Goal: Navigation & Orientation: Find specific page/section

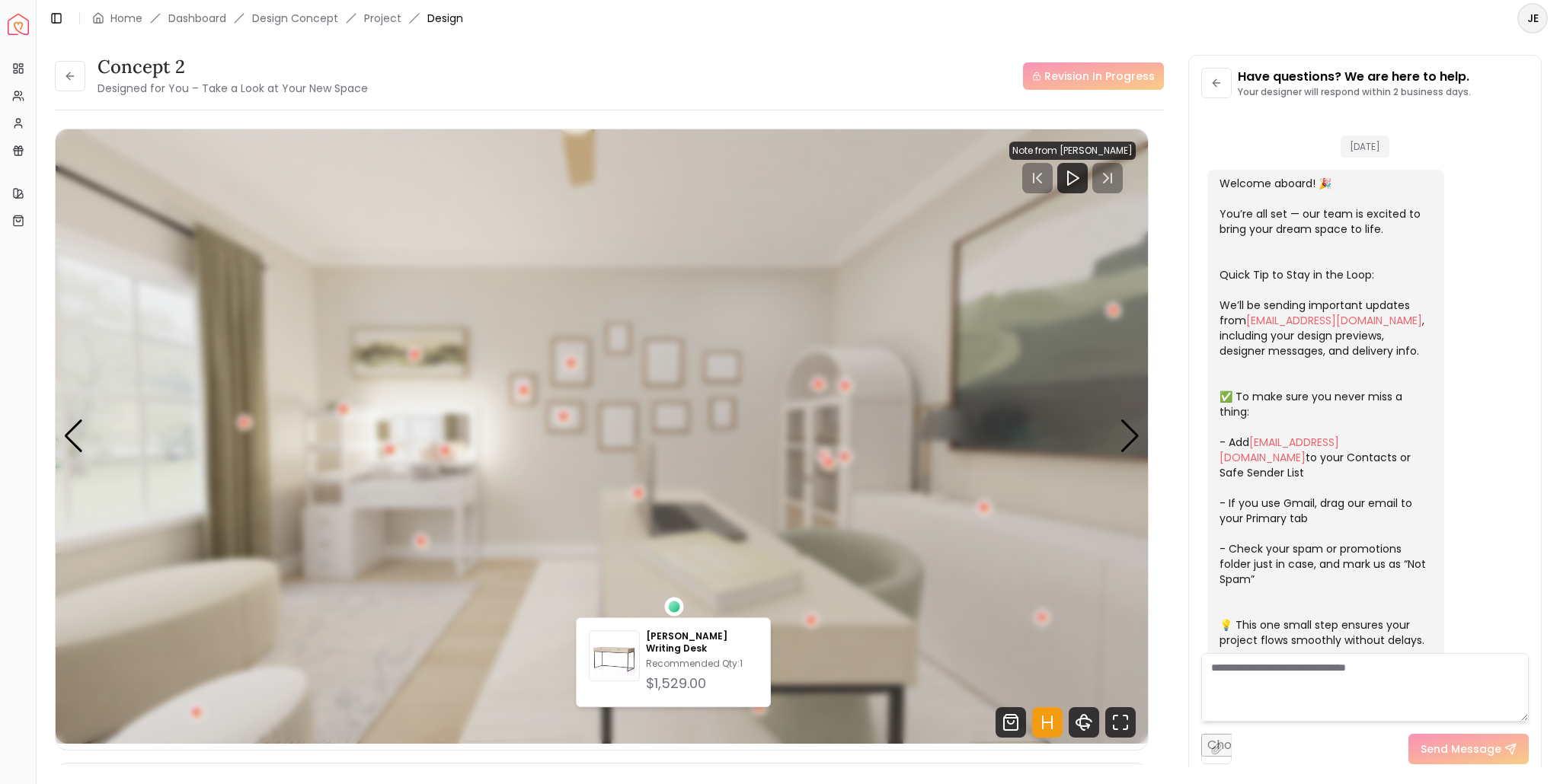
scroll to position [2824, 0]
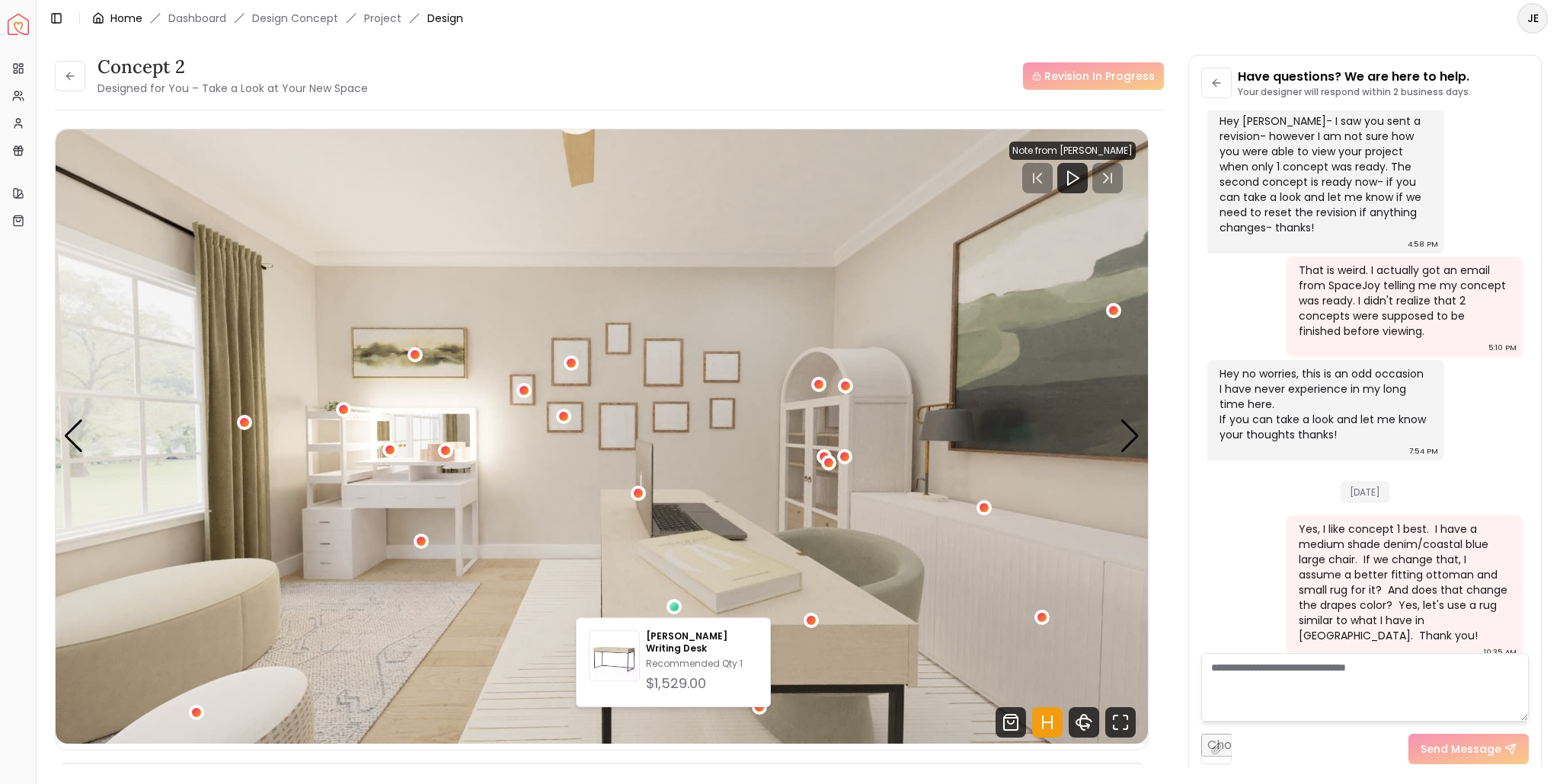
click at [125, 17] on link "Home" at bounding box center [126, 18] width 32 height 15
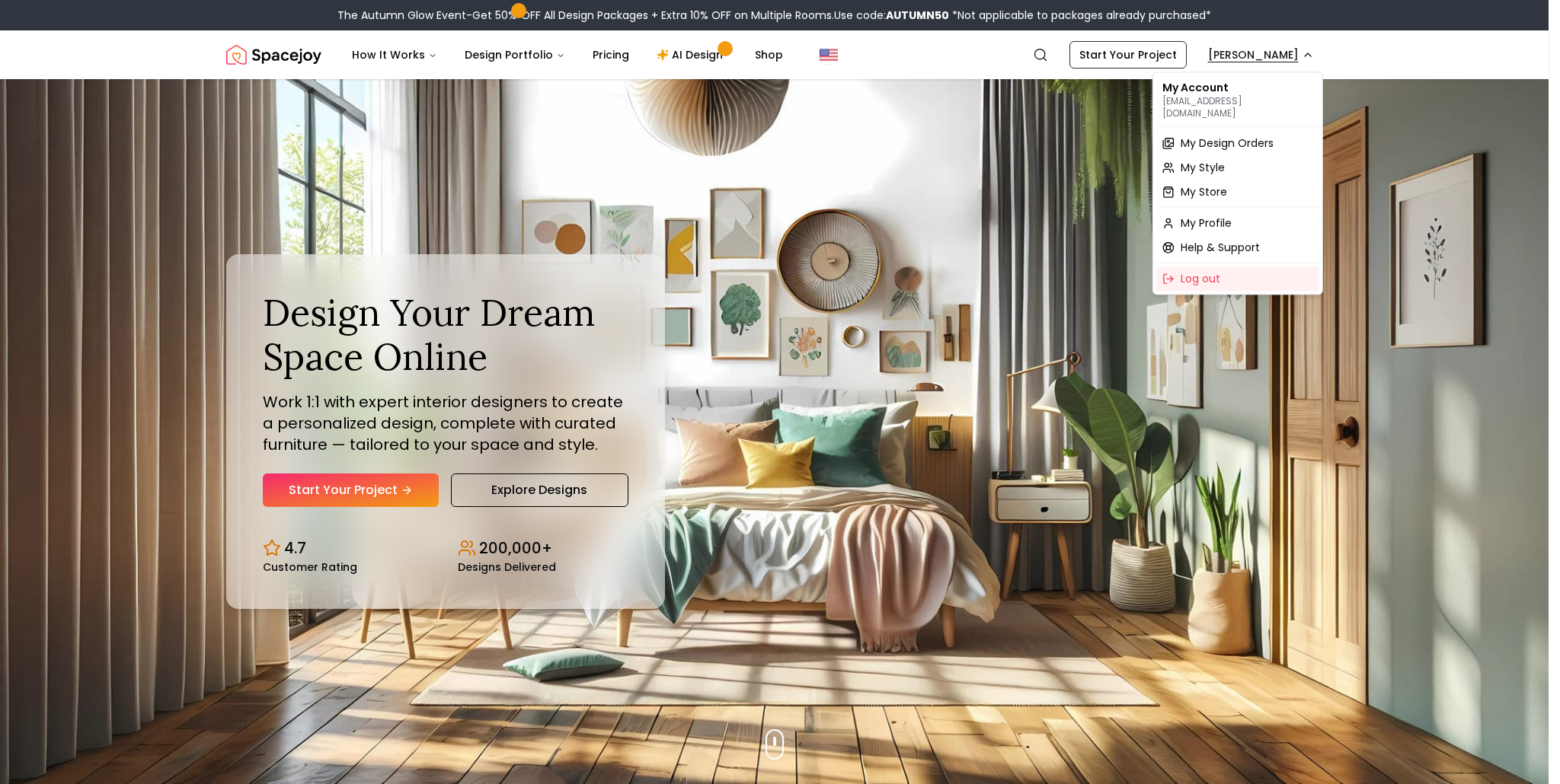
click at [1234, 138] on div "My Design Orders" at bounding box center [1237, 142] width 163 height 24
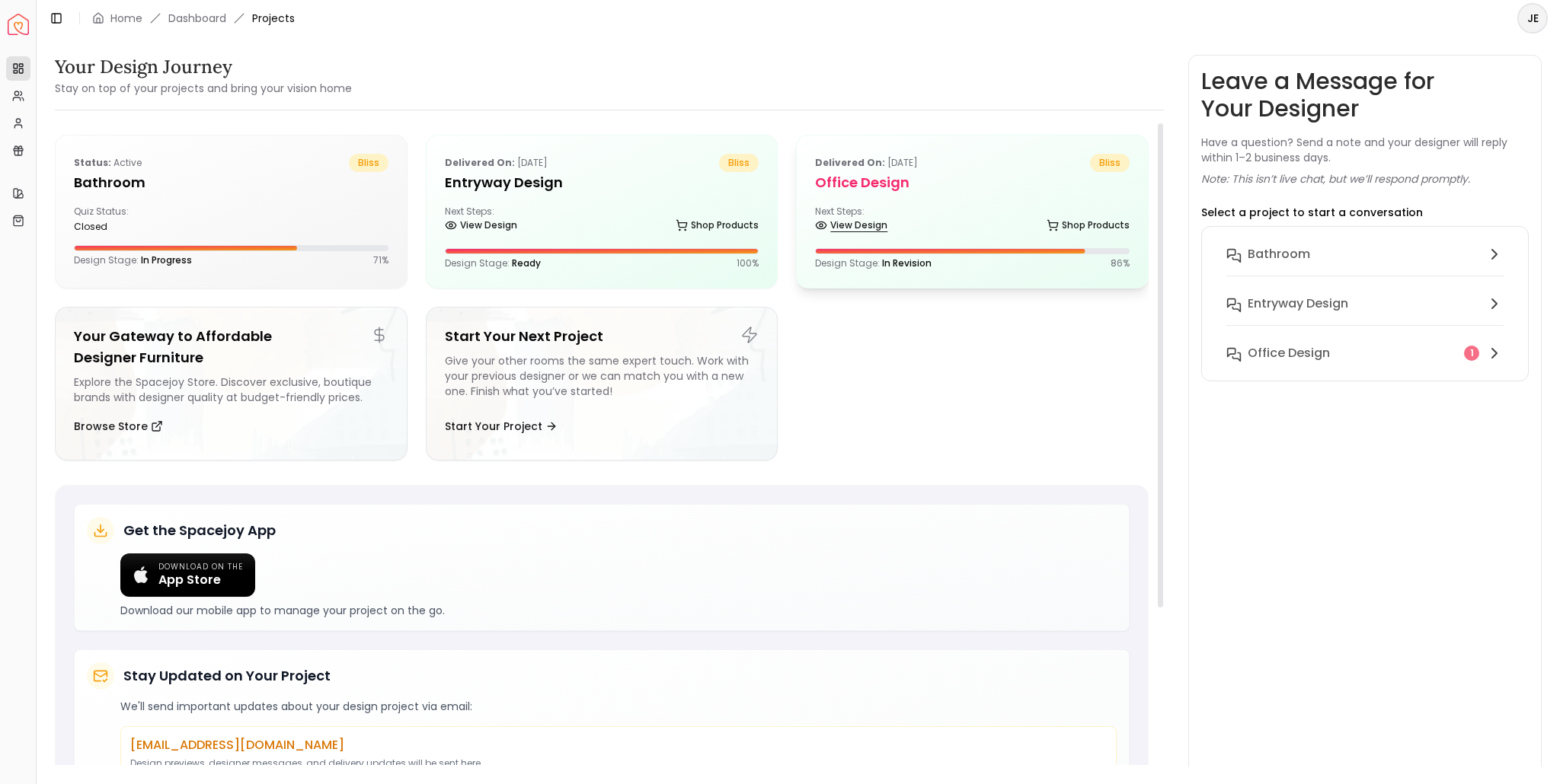
click at [853, 225] on link "View Design" at bounding box center [851, 226] width 72 height 21
